Goal: Information Seeking & Learning: Learn about a topic

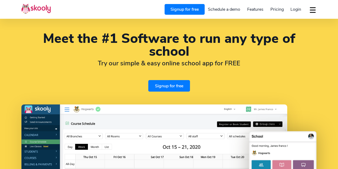
select select "en"
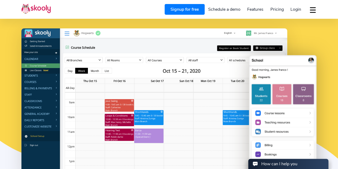
scroll to position [76, 0]
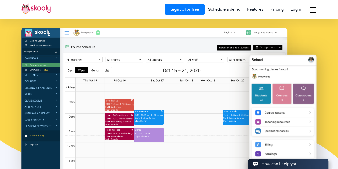
click at [278, 9] on span "Pricing" at bounding box center [276, 9] width 13 height 6
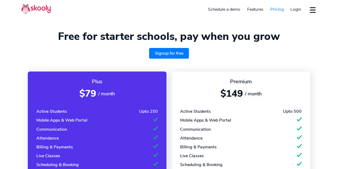
select select "en"
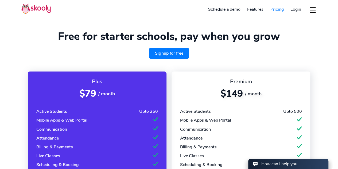
select select "971"
select select "[GEOGRAPHIC_DATA]"
select select "[GEOGRAPHIC_DATA]/[GEOGRAPHIC_DATA]"
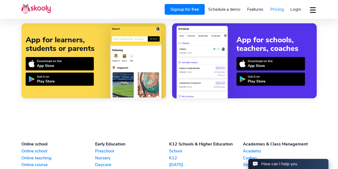
scroll to position [481, 0]
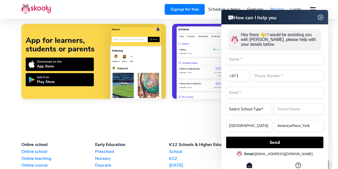
click at [319, 18] on img at bounding box center [320, 17] width 10 height 7
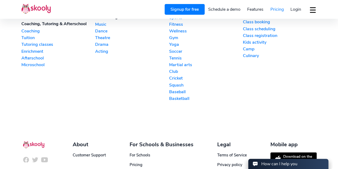
scroll to position [652, 0]
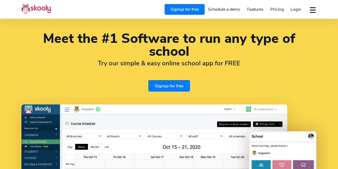
select select "en"
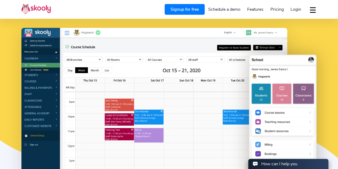
select select "971"
select select "[GEOGRAPHIC_DATA]"
select select "[GEOGRAPHIC_DATA]/[GEOGRAPHIC_DATA]"
